Goal: Information Seeking & Learning: Learn about a topic

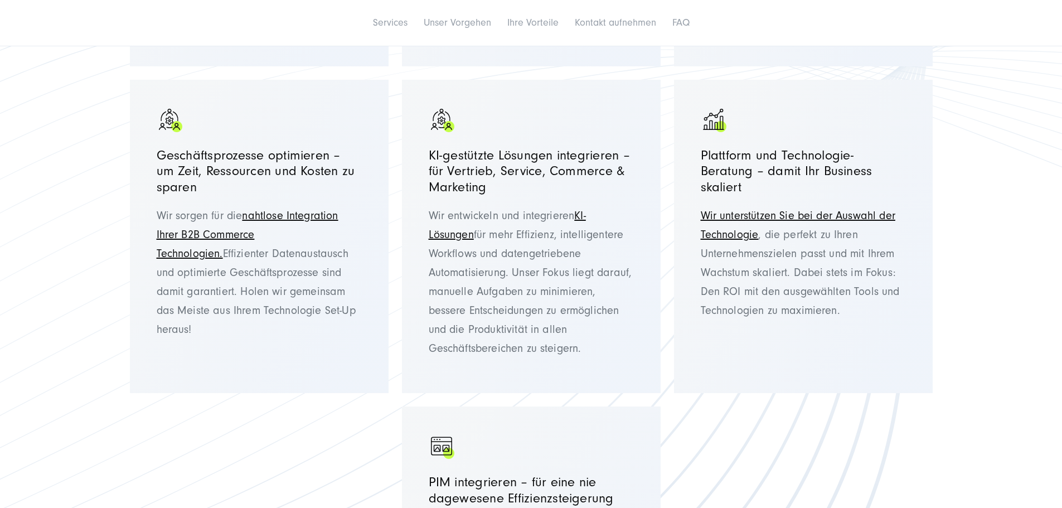
scroll to position [1115, 0]
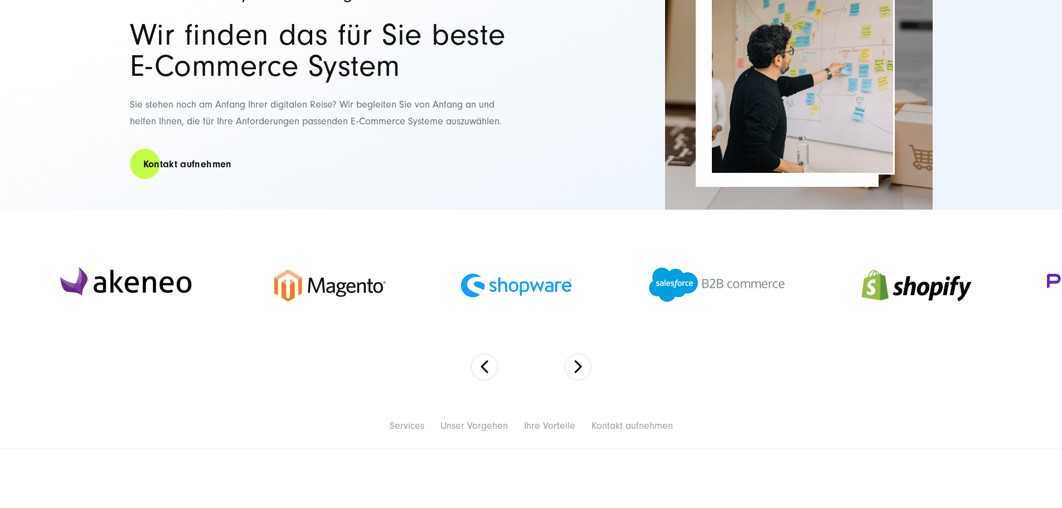
scroll to position [167, 0]
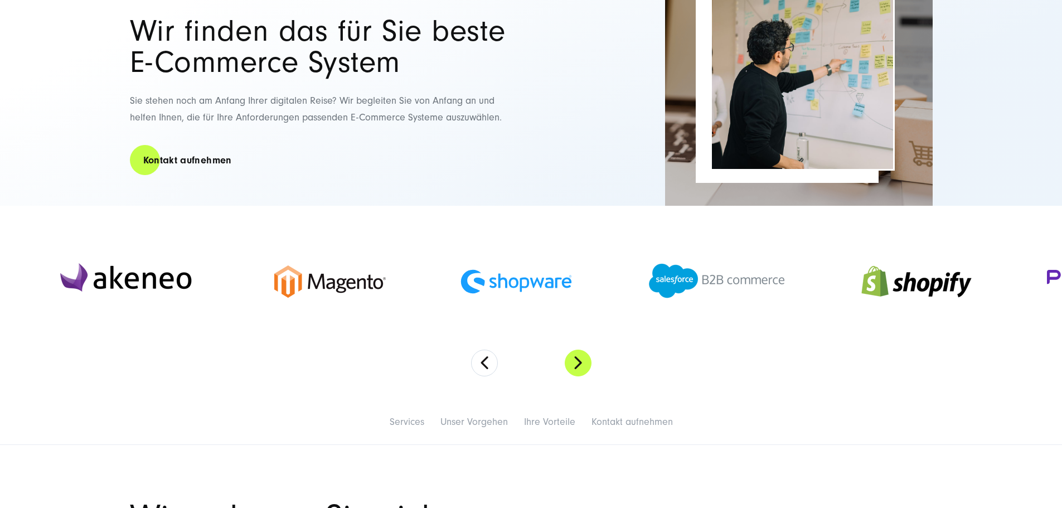
click at [568, 376] on button "Next" at bounding box center [578, 363] width 27 height 27
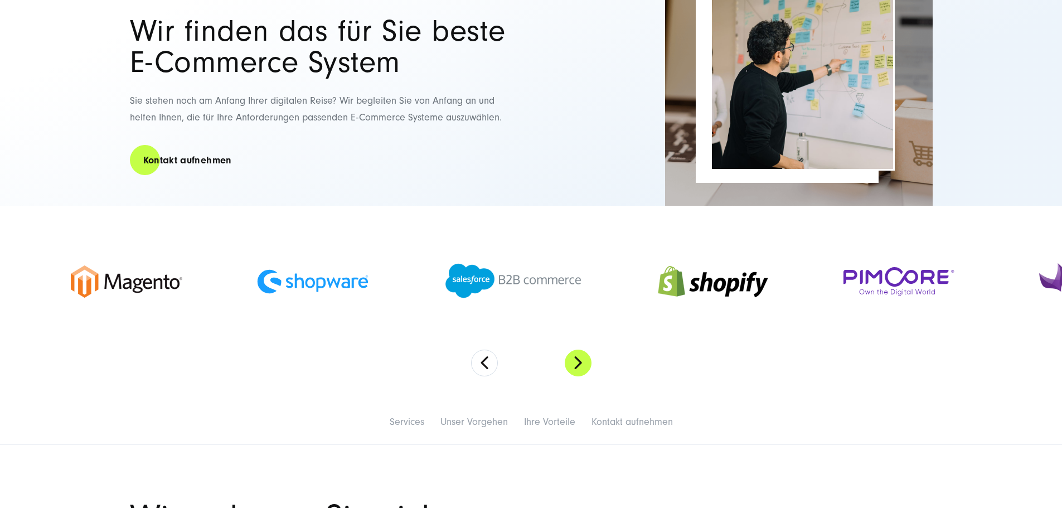
click at [574, 376] on button "Next" at bounding box center [578, 363] width 27 height 27
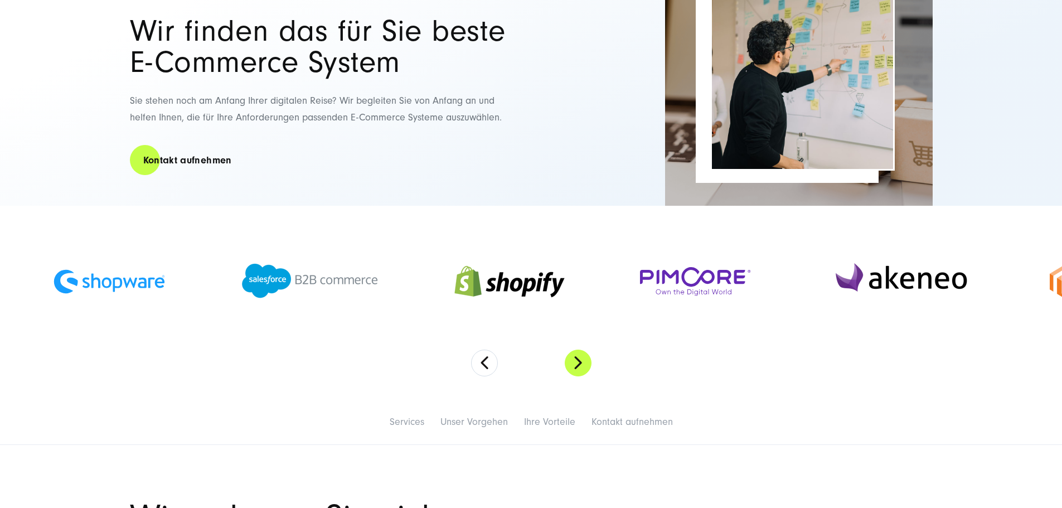
click at [574, 376] on button "Next" at bounding box center [578, 363] width 27 height 27
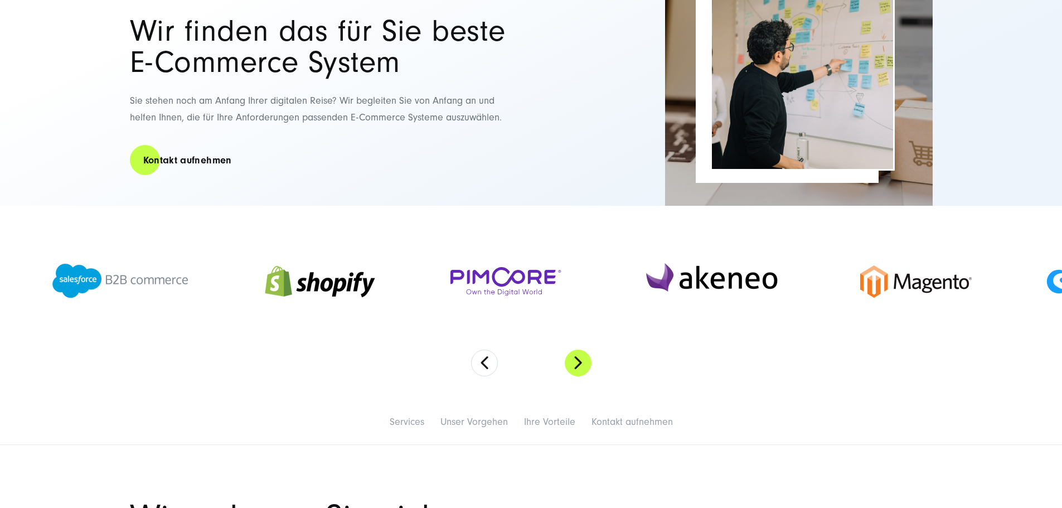
click at [574, 376] on button "Next" at bounding box center [578, 363] width 27 height 27
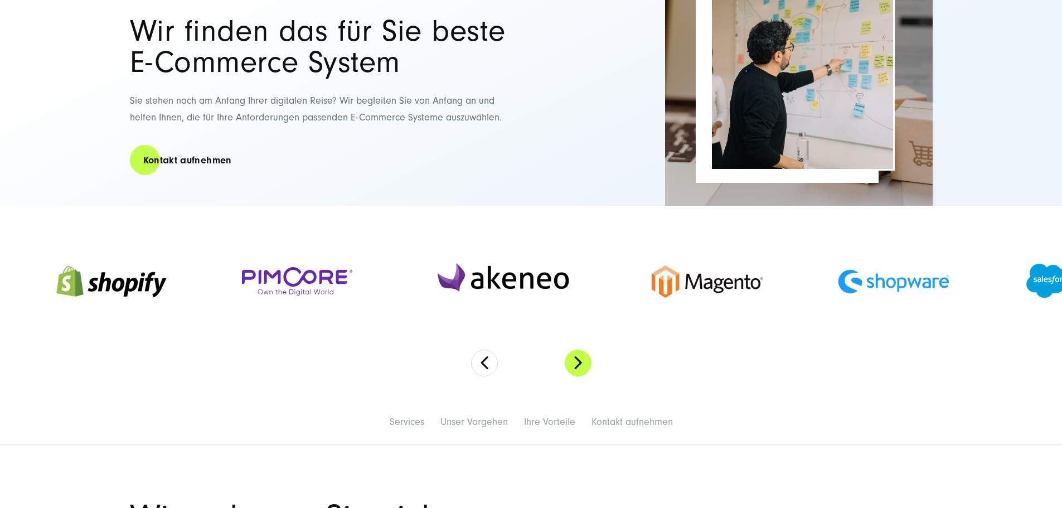
click at [574, 376] on button "Next" at bounding box center [578, 363] width 27 height 27
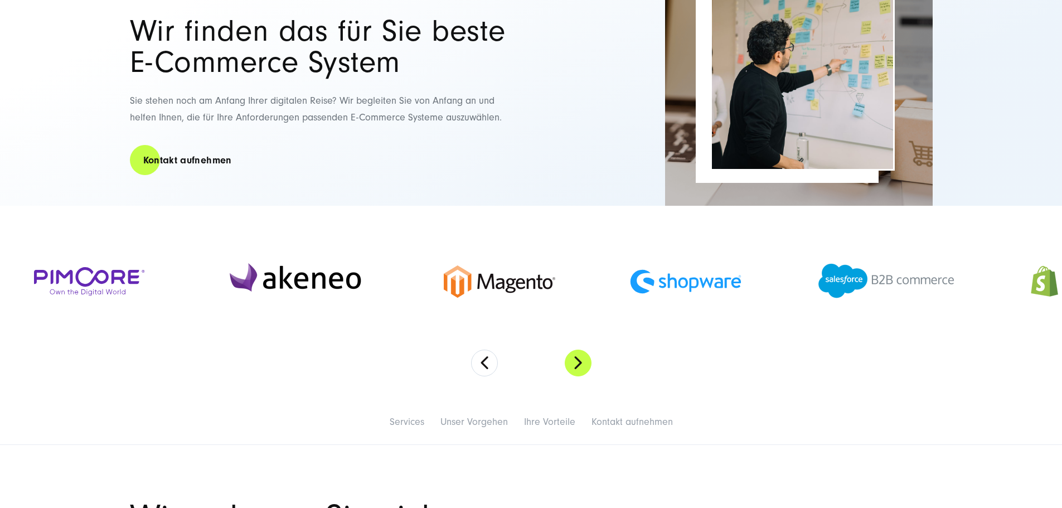
click at [574, 376] on button "Next" at bounding box center [578, 363] width 27 height 27
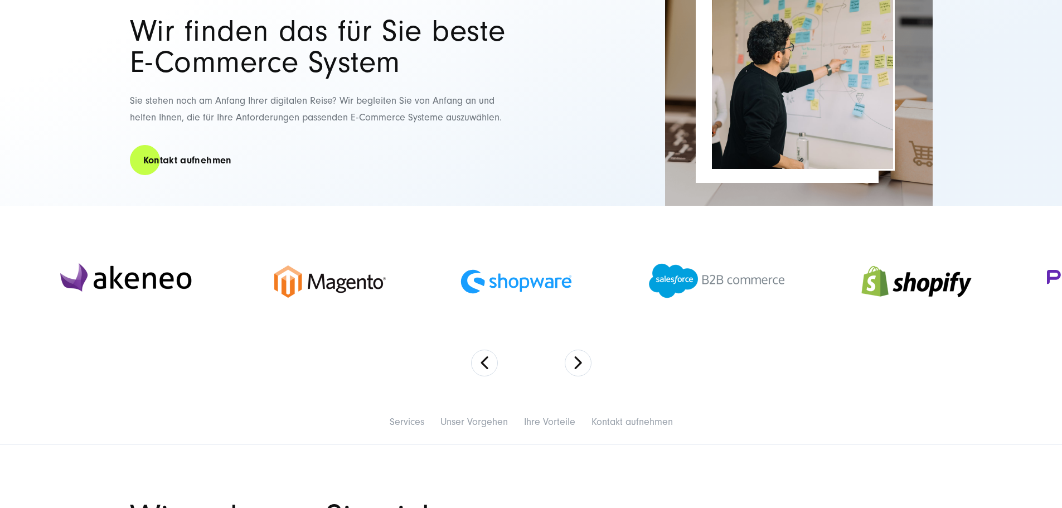
click at [606, 394] on section at bounding box center [531, 302] width 1062 height 193
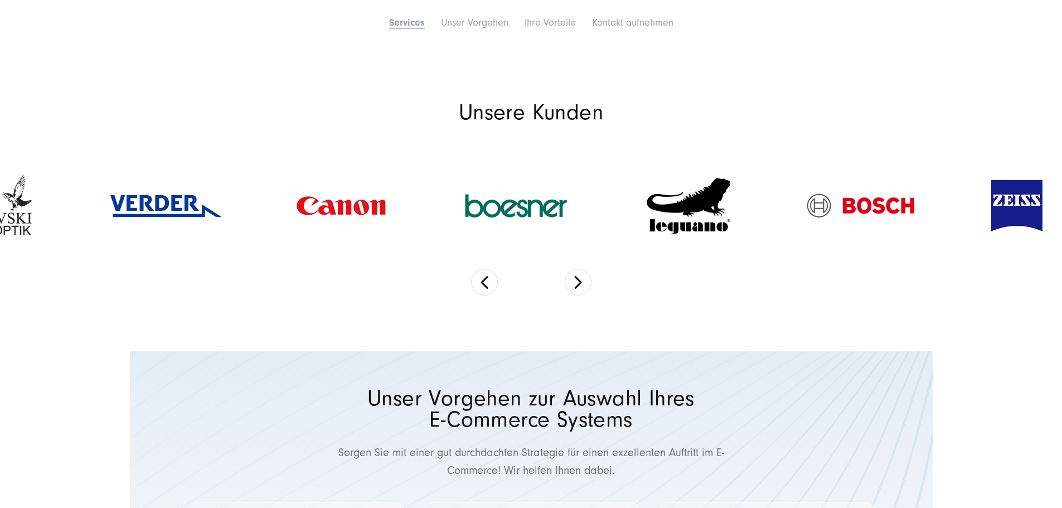
scroll to position [1004, 0]
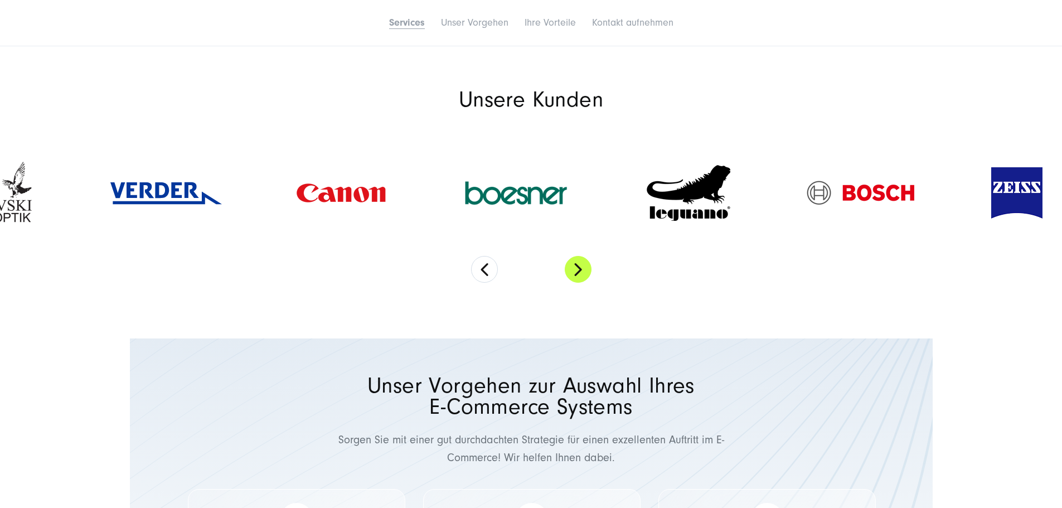
click at [578, 283] on button "Next" at bounding box center [578, 269] width 27 height 27
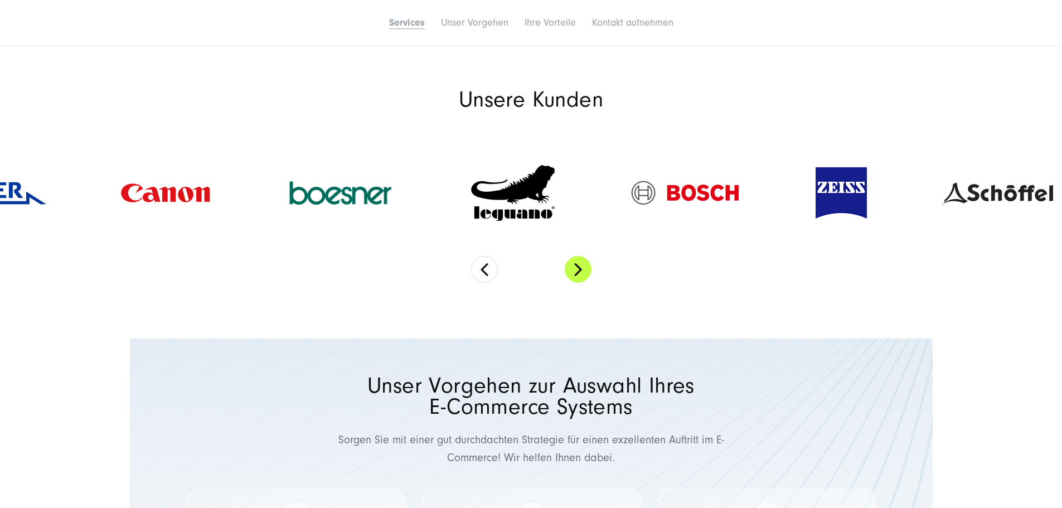
click at [577, 283] on button "Next" at bounding box center [578, 269] width 27 height 27
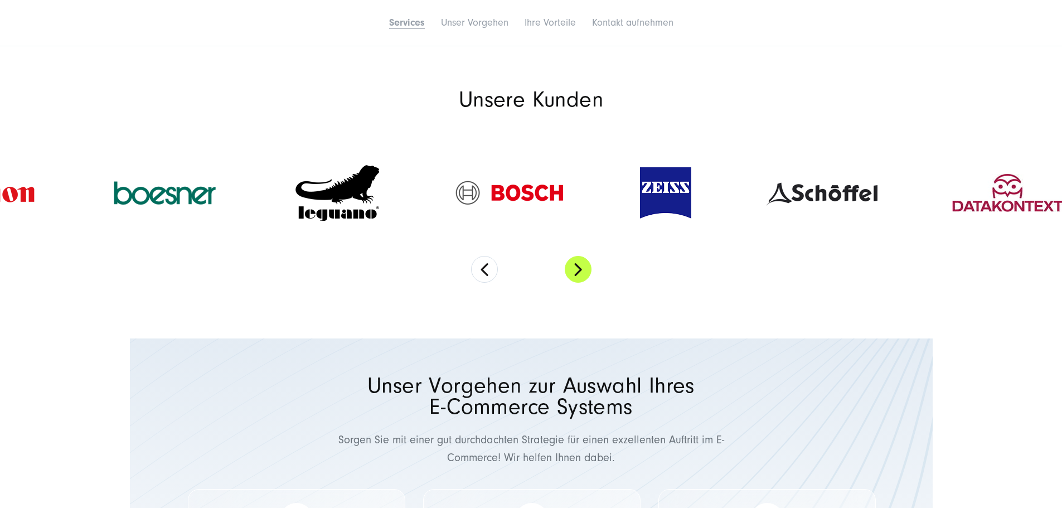
click at [577, 283] on button "Next" at bounding box center [578, 269] width 27 height 27
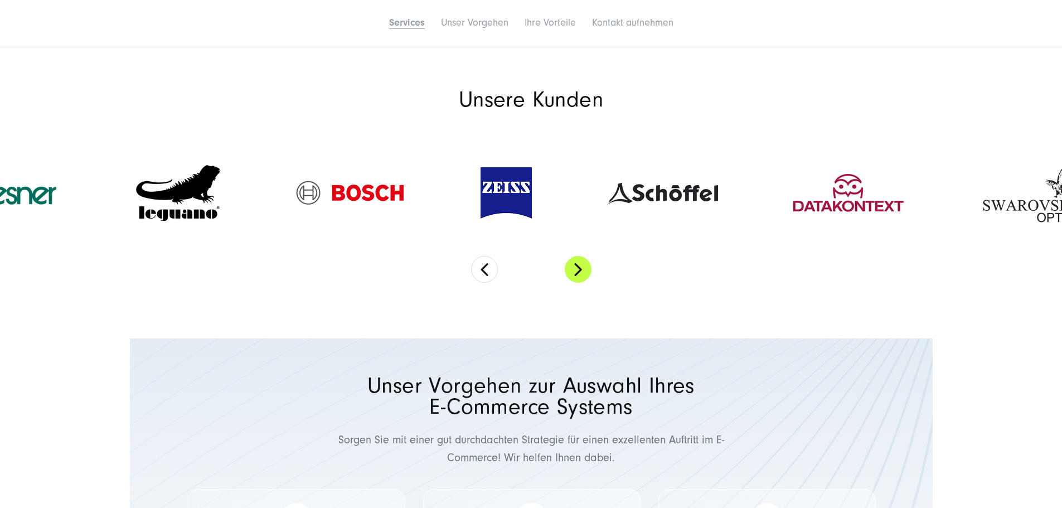
click at [577, 283] on button "Next" at bounding box center [578, 269] width 27 height 27
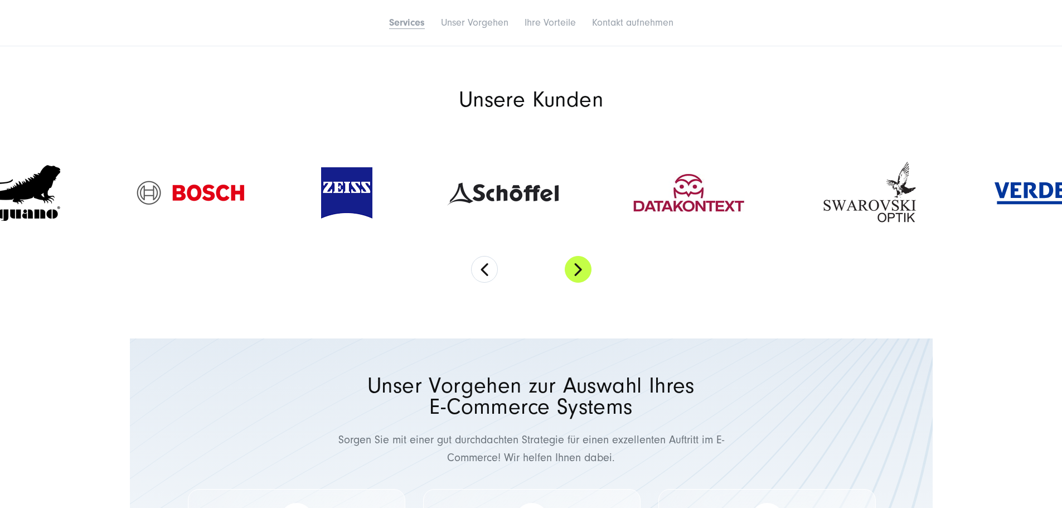
click at [577, 283] on button "Next" at bounding box center [578, 269] width 27 height 27
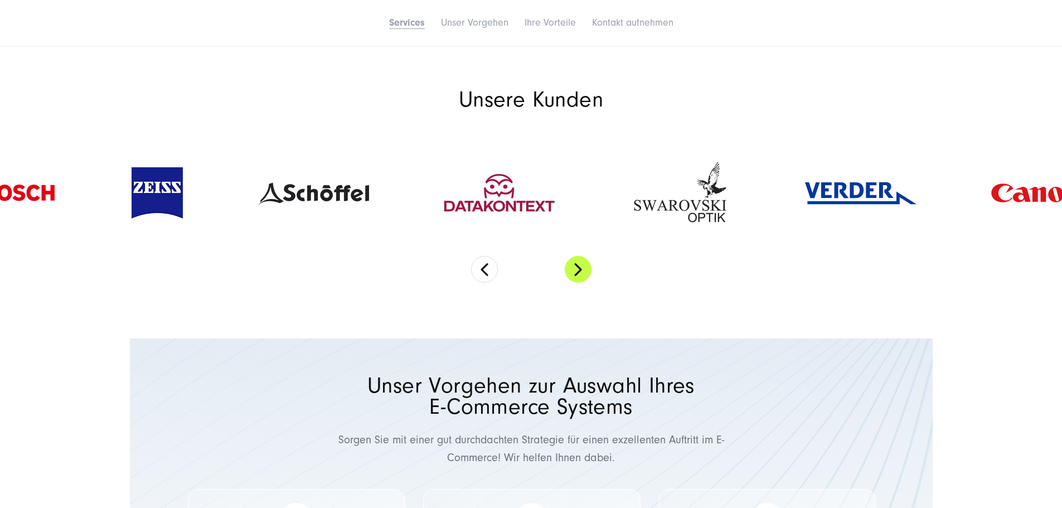
click at [577, 283] on button "Next" at bounding box center [578, 269] width 27 height 27
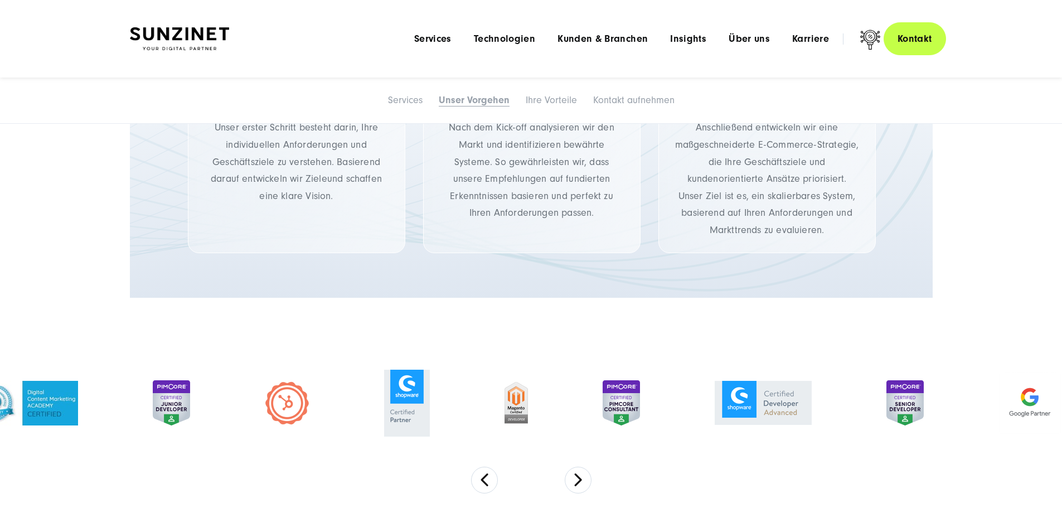
scroll to position [1394, 0]
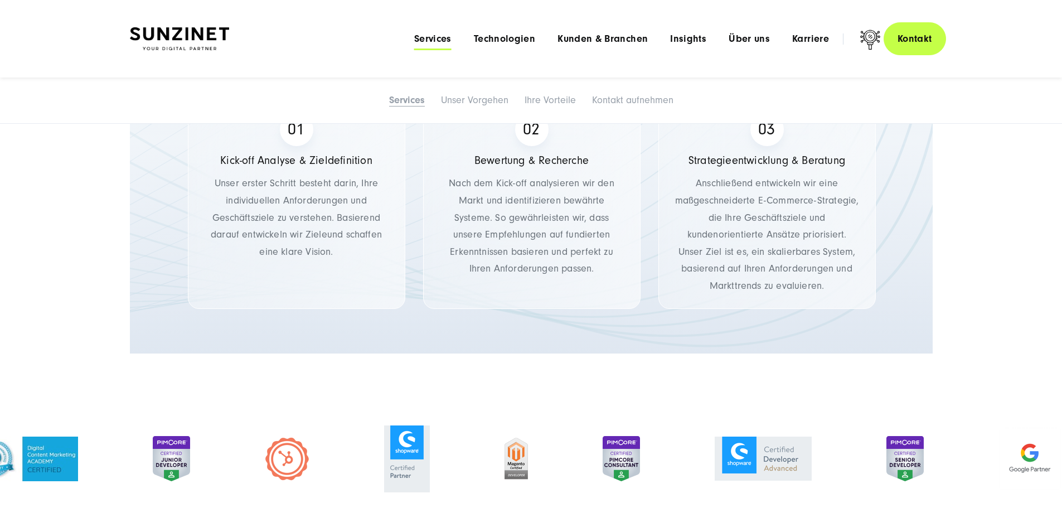
click at [414, 40] on span "Services" at bounding box center [432, 38] width 37 height 11
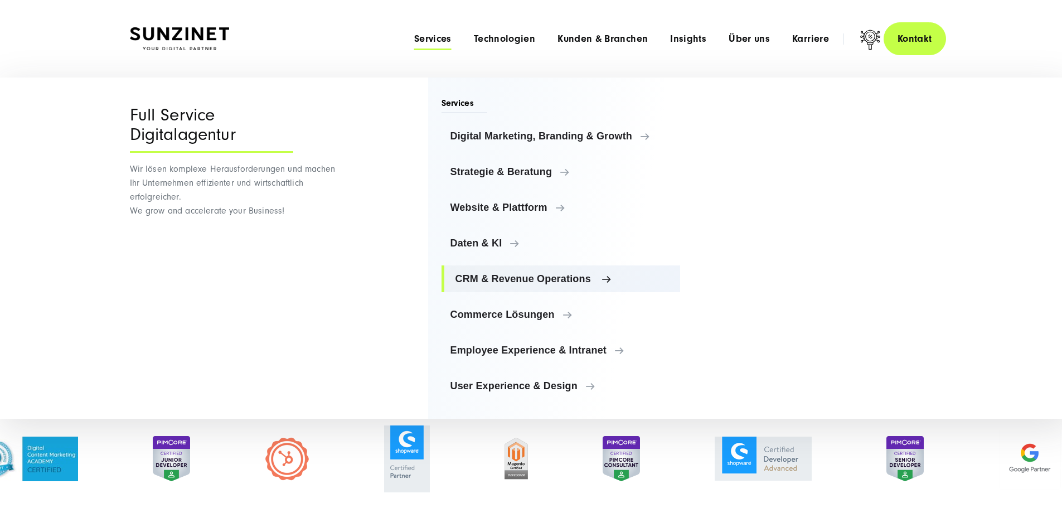
click at [479, 276] on span "CRM & Revenue Operations" at bounding box center [564, 278] width 216 height 11
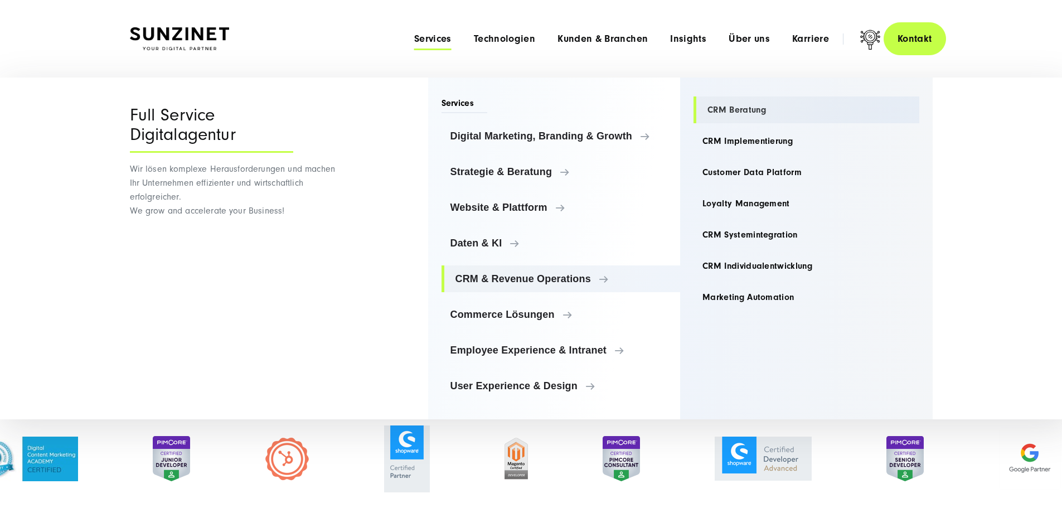
click at [756, 110] on link "CRM Beratung" at bounding box center [807, 109] width 226 height 27
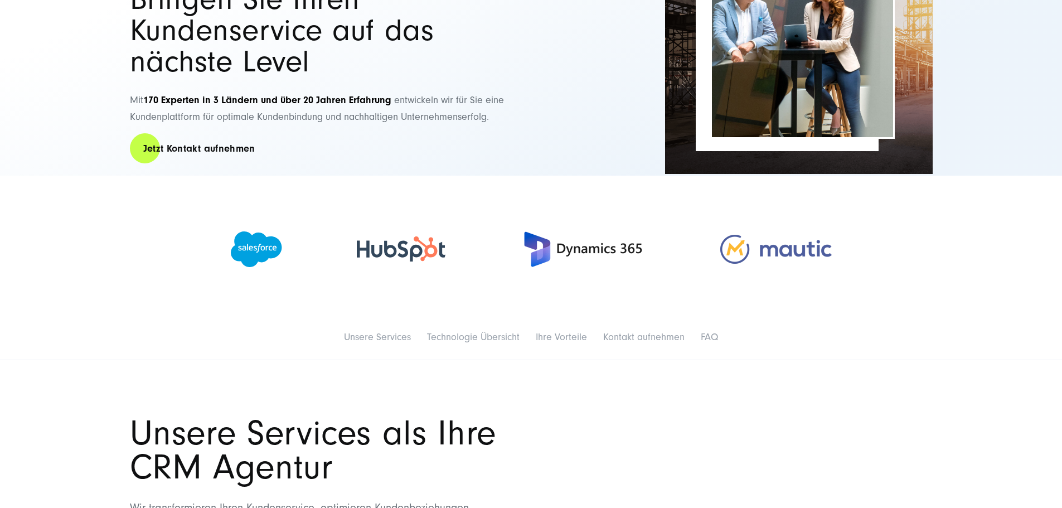
scroll to position [223, 0]
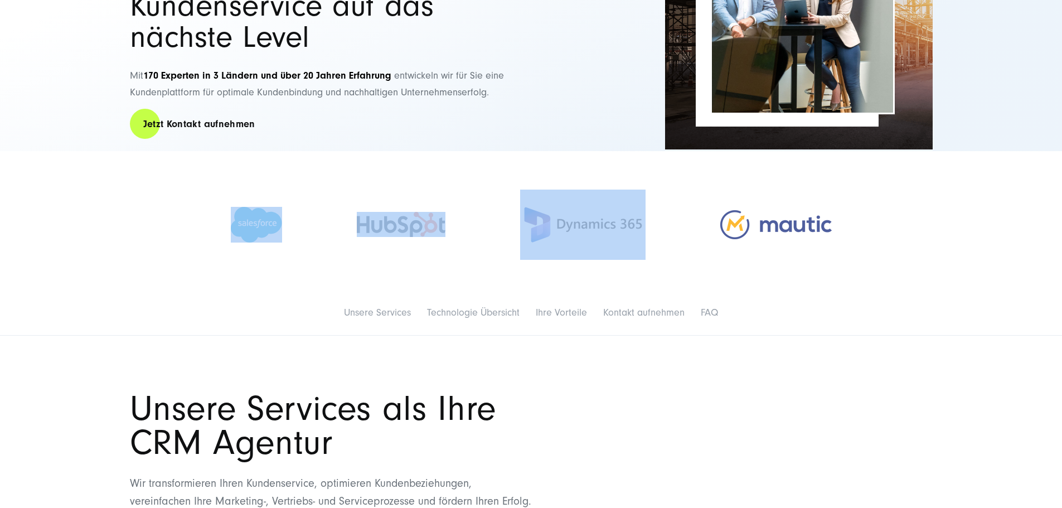
drag, startPoint x: 668, startPoint y: 241, endPoint x: 283, endPoint y: 270, distance: 385.9
click at [283, 270] on div at bounding box center [531, 224] width 1062 height 93
drag, startPoint x: 198, startPoint y: 250, endPoint x: 900, endPoint y: 224, distance: 702.1
click at [900, 224] on div at bounding box center [531, 224] width 1062 height 93
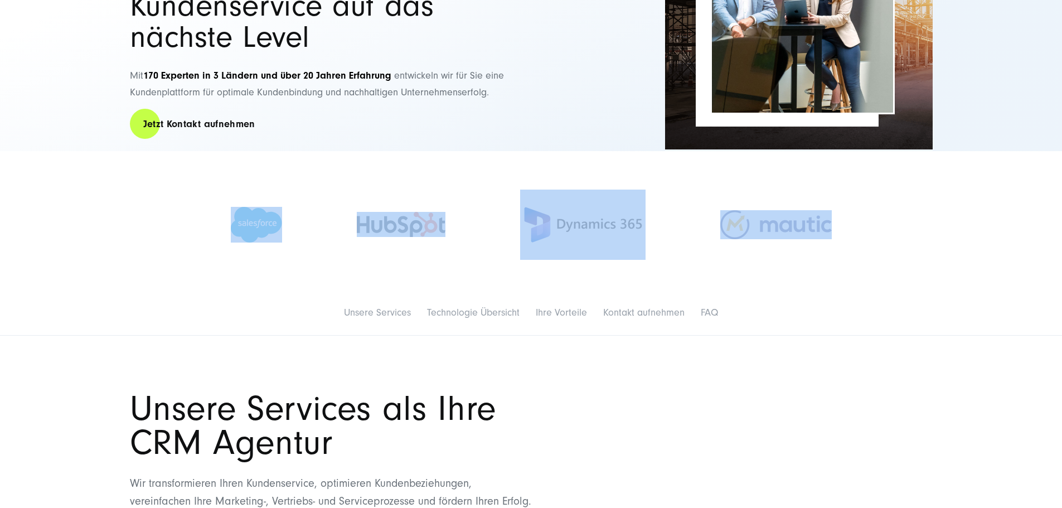
click at [900, 224] on div at bounding box center [531, 224] width 1062 height 93
drag, startPoint x: 890, startPoint y: 231, endPoint x: 199, endPoint y: 258, distance: 692.1
click at [204, 259] on div at bounding box center [531, 224] width 1062 height 93
click at [185, 255] on div at bounding box center [531, 224] width 1062 height 93
drag, startPoint x: 185, startPoint y: 255, endPoint x: 762, endPoint y: 257, distance: 577.2
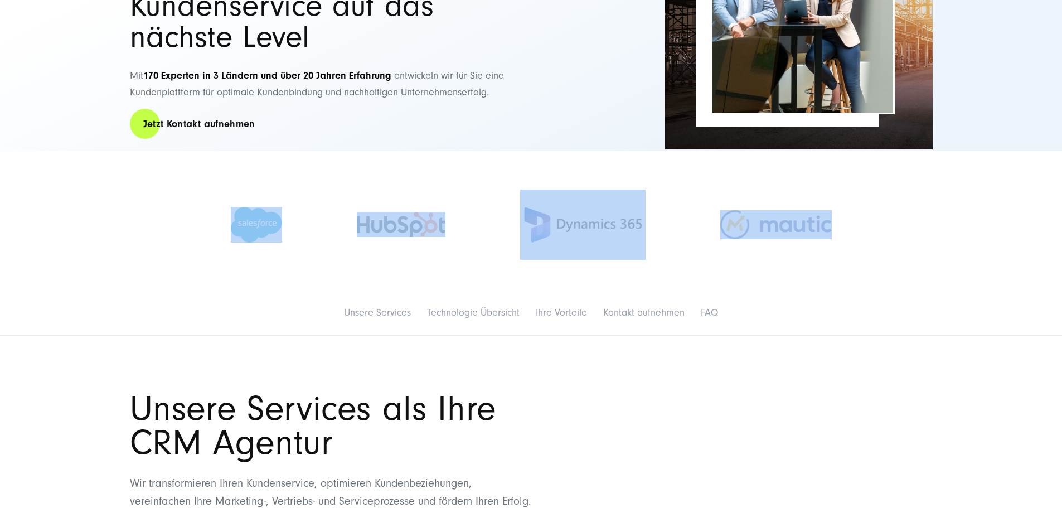
click at [710, 253] on div at bounding box center [531, 224] width 1062 height 93
click at [858, 242] on div at bounding box center [776, 224] width 186 height 51
drag, startPoint x: 890, startPoint y: 233, endPoint x: 230, endPoint y: 262, distance: 661.0
click at [230, 262] on div at bounding box center [531, 224] width 1062 height 93
click at [228, 262] on div at bounding box center [531, 224] width 1062 height 93
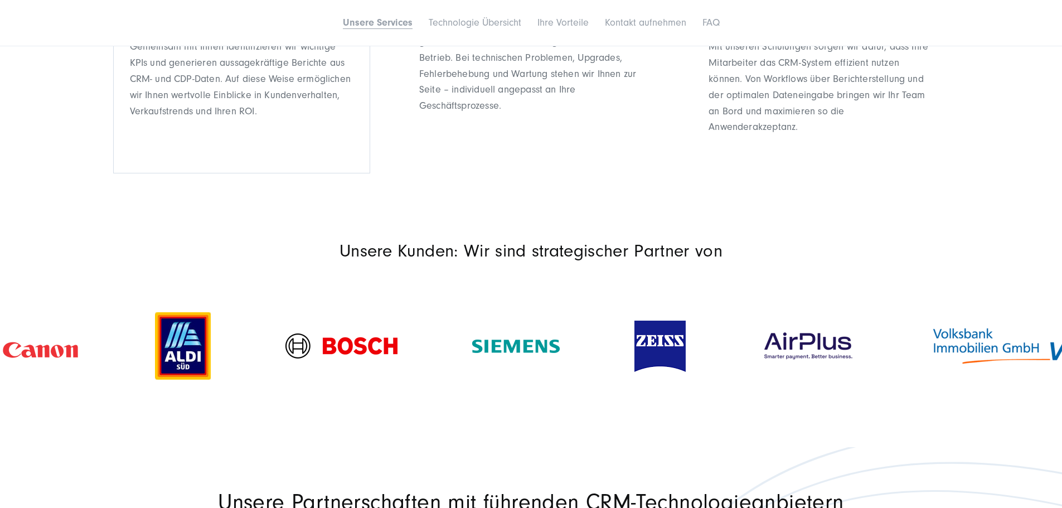
scroll to position [1171, 0]
